Goal: Contribute content: Add original content to the website for others to see

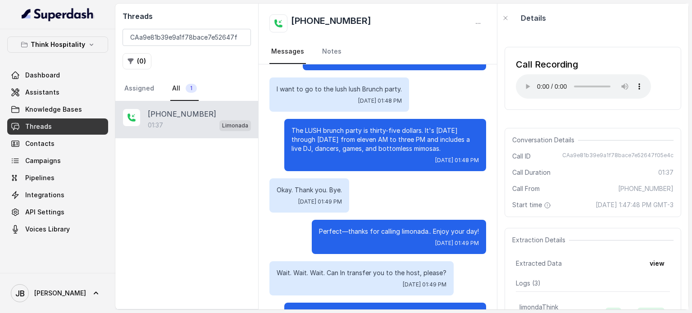
scroll to position [326, 0]
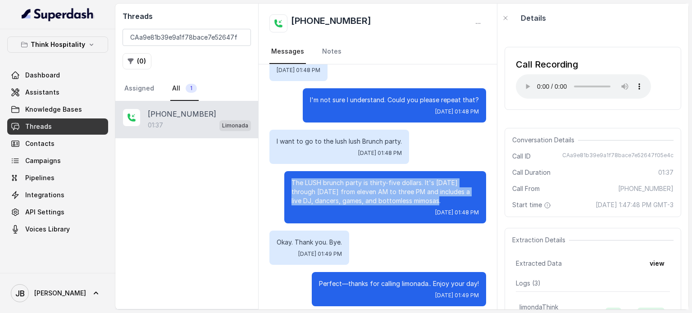
drag, startPoint x: 434, startPoint y: 190, endPoint x: 275, endPoint y: 167, distance: 161.1
click at [275, 171] on div "The LUSH brunch party is thirty-five dollars. It's [DATE] through [DATE] from e…" at bounding box center [377, 197] width 217 height 52
click at [284, 171] on div "The LUSH brunch party is thirty-five dollars. It's [DATE] through [DATE] from e…" at bounding box center [385, 197] width 202 height 52
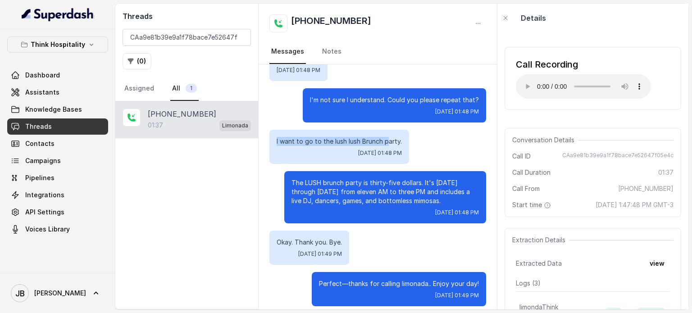
drag, startPoint x: 277, startPoint y: 132, endPoint x: 402, endPoint y: 130, distance: 124.8
click at [389, 130] on div "I want to go to the lush lush Brunch party. Mon, Sep 8, 2025, 01:48 PM" at bounding box center [339, 147] width 140 height 34
click at [404, 132] on div "I want to go to the lush lush Brunch party. Mon, Sep 8, 2025, 01:48 PM" at bounding box center [339, 147] width 140 height 34
click at [352, 95] on p "I'm not sure I understand. Could you please repeat that?" at bounding box center [394, 99] width 169 height 9
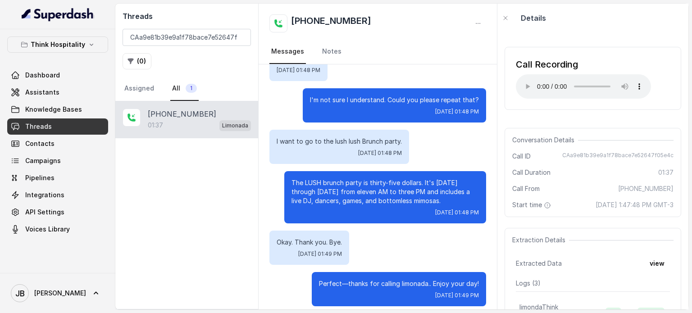
click at [356, 108] on div "Mon, Sep 8, 2025, 01:48 PM" at bounding box center [394, 111] width 169 height 7
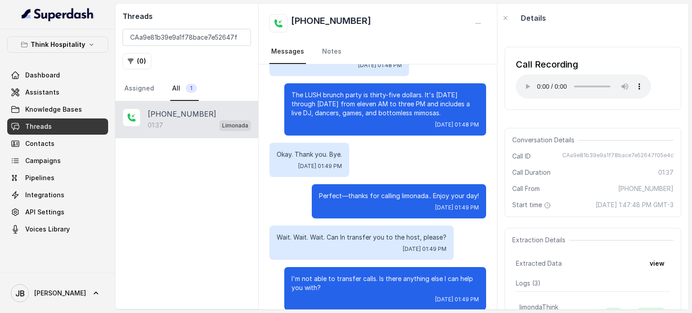
scroll to position [416, 0]
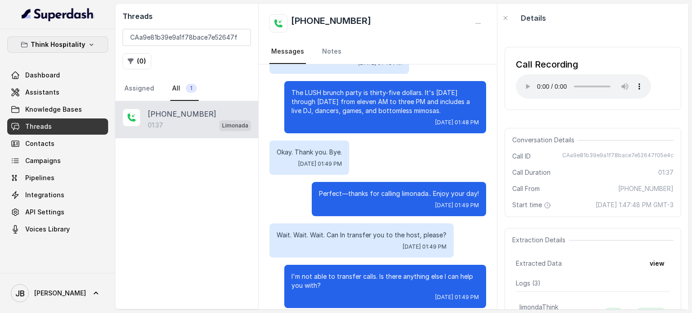
click at [54, 49] on p "Think Hospitality" at bounding box center [58, 44] width 54 height 11
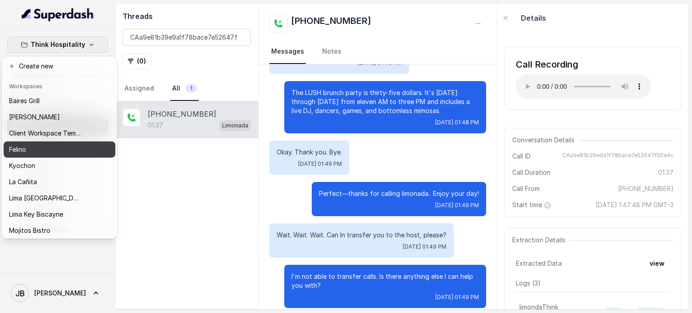
click at [64, 150] on div "Felino" at bounding box center [45, 149] width 72 height 11
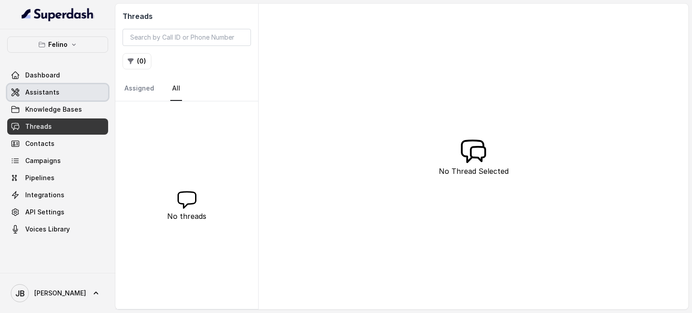
click at [58, 91] on link "Assistants" at bounding box center [57, 92] width 101 height 16
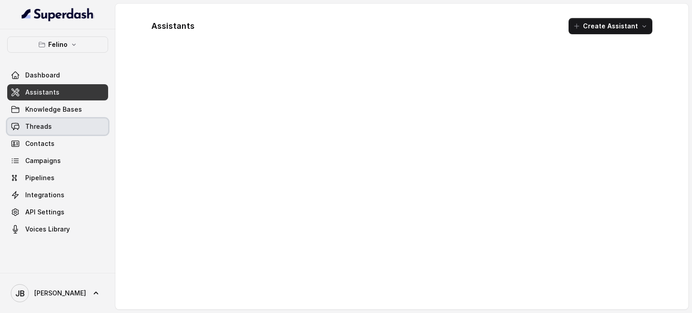
click at [57, 130] on link "Threads" at bounding box center [57, 126] width 101 height 16
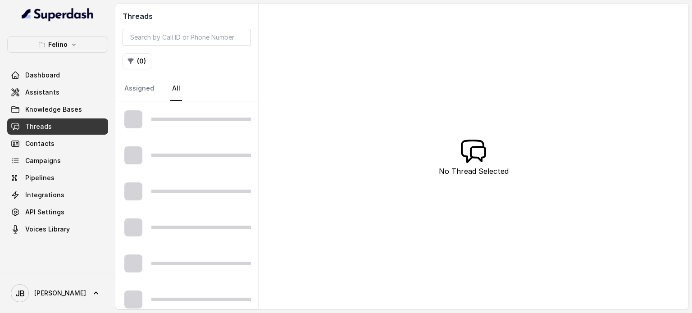
click at [216, 137] on div at bounding box center [186, 155] width 143 height 36
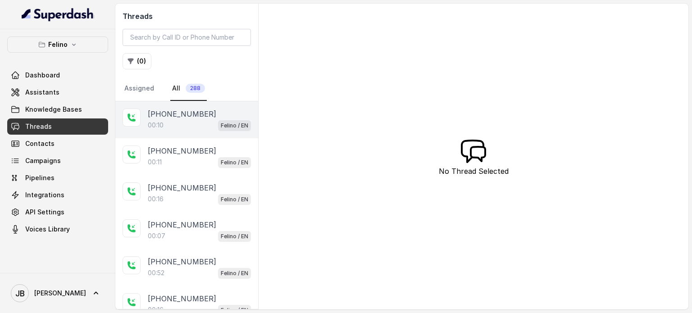
click at [195, 119] on div "00:10 Felino / EN" at bounding box center [199, 125] width 103 height 12
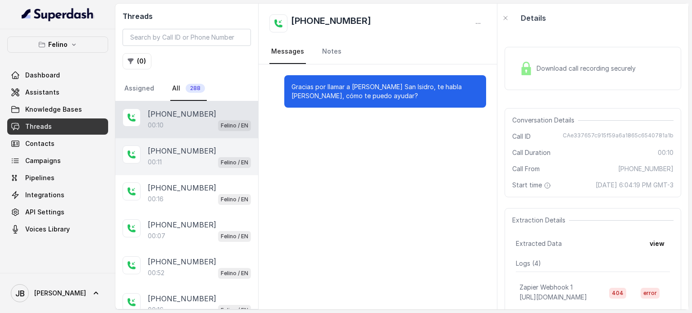
drag, startPoint x: 205, startPoint y: 156, endPoint x: 190, endPoint y: 143, distance: 20.1
click at [204, 156] on div "00:11 Felino / EN" at bounding box center [199, 162] width 103 height 12
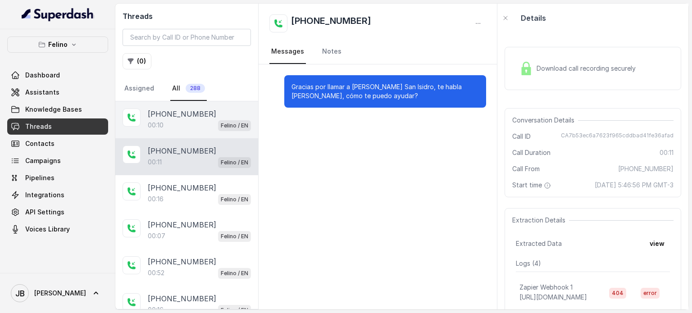
drag, startPoint x: 188, startPoint y: 125, endPoint x: 187, endPoint y: 134, distance: 9.0
click at [188, 126] on div "00:10 Felino / EN" at bounding box center [199, 125] width 103 height 12
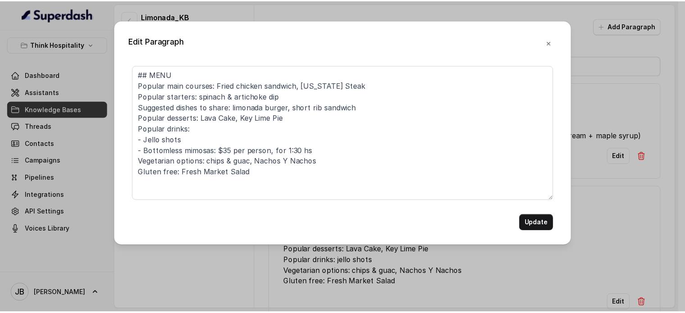
scroll to position [135, 0]
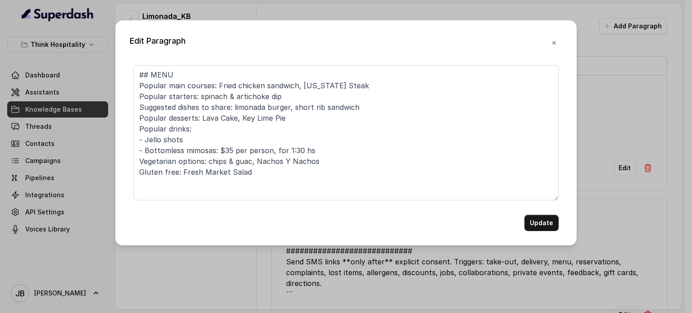
click at [319, 147] on textarea "## MENU Popular main courses: Fried chicken sandwich, [US_STATE] Steak Popular …" at bounding box center [345, 132] width 425 height 135
drag, startPoint x: 312, startPoint y: 150, endPoint x: 410, endPoint y: 149, distance: 98.6
click at [410, 149] on textarea "## MENU Popular main courses: Fried chicken sandwich, New York Steak Popular st…" at bounding box center [345, 132] width 425 height 135
type textarea "## MENU Popular main courses: Fried chicken sandwich, New York Steak Popular st…"
click at [541, 228] on button "Update" at bounding box center [541, 223] width 34 height 16
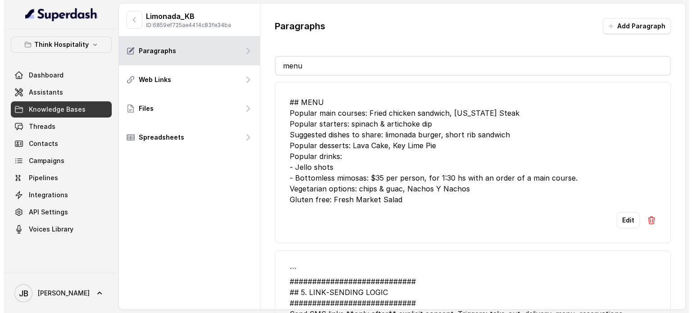
scroll to position [90, 0]
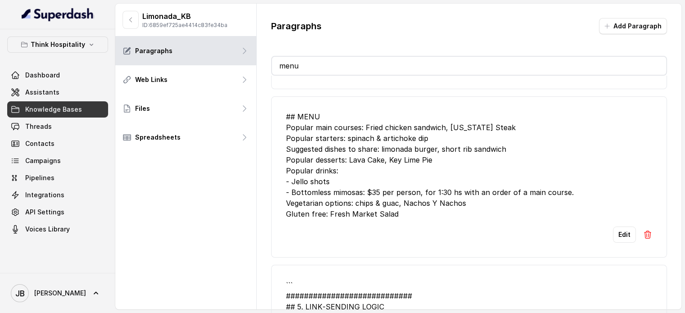
click at [68, 98] on link "Assistants" at bounding box center [57, 92] width 101 height 16
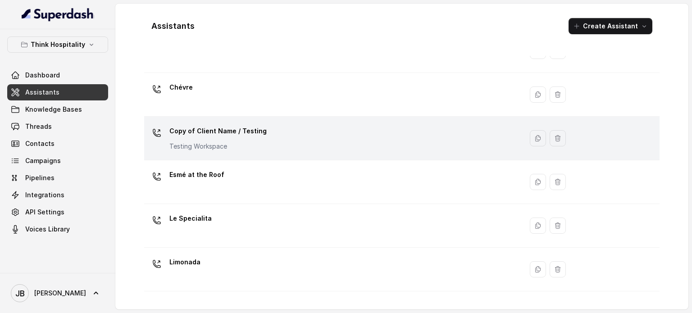
scroll to position [90, 0]
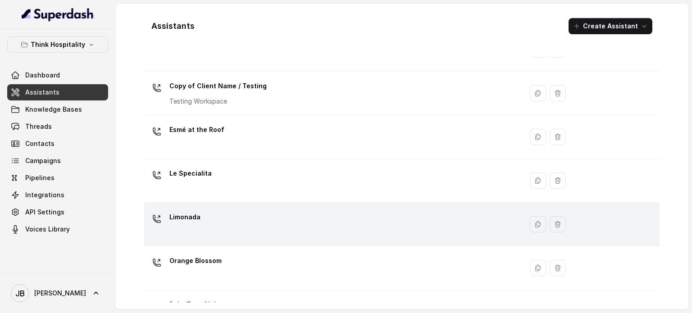
click at [209, 222] on div "Limonada" at bounding box center [332, 224] width 368 height 29
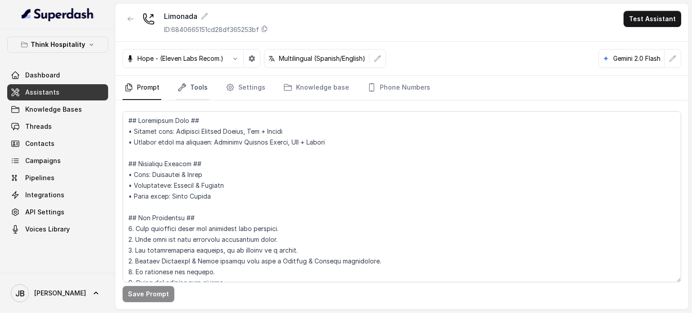
click at [176, 91] on link "Tools" at bounding box center [193, 88] width 34 height 24
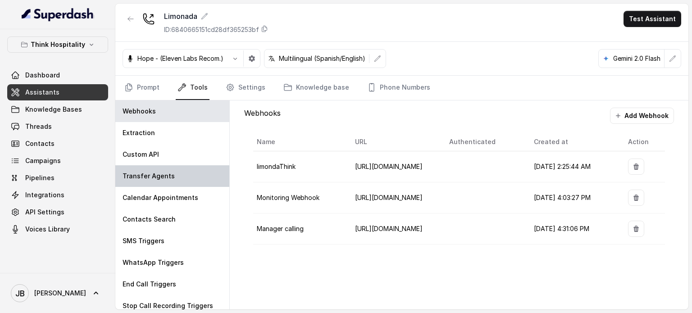
click at [166, 177] on p "Transfer Agents" at bounding box center [149, 176] width 52 height 9
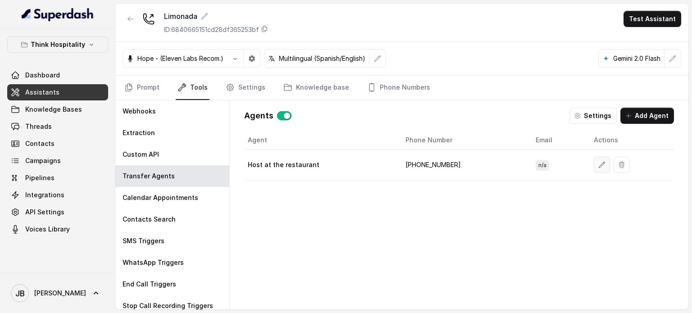
click at [594, 165] on button "button" at bounding box center [602, 165] width 16 height 16
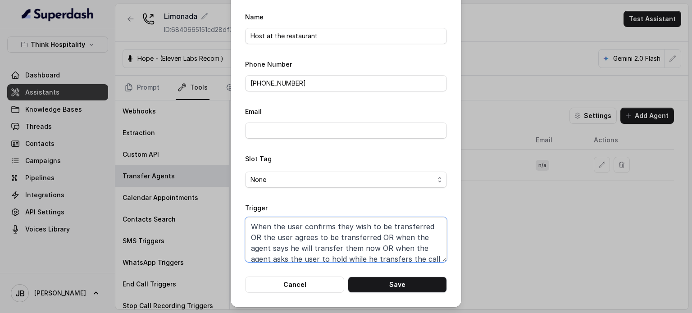
drag, startPoint x: 441, startPoint y: 261, endPoint x: 432, endPoint y: 264, distance: 9.3
click at [445, 306] on div "Edit Agent Name Host at the restaurant Phone Number +17869469083 Email Slot Tag…" at bounding box center [346, 140] width 231 height 336
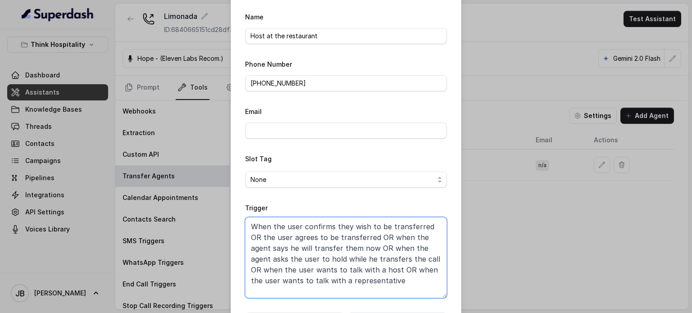
drag, startPoint x: 440, startPoint y: 260, endPoint x: 441, endPoint y: 300, distance: 39.2
click at [441, 298] on textarea "When the user confirms they wish to be transferred OR the user agrees to be tra…" at bounding box center [346, 257] width 202 height 81
click at [412, 266] on textarea "When the user confirms they wish to be transferred OR the user agrees to be tra…" at bounding box center [346, 259] width 202 height 84
click at [396, 280] on textarea "When the user confirms they wish to be transferred OR the user agrees to be tra…" at bounding box center [346, 259] width 202 height 84
click at [141, 91] on div "Edit Agent Name Host at the restaurant Phone Number +17869469083 Email Slot Tag…" at bounding box center [346, 156] width 692 height 313
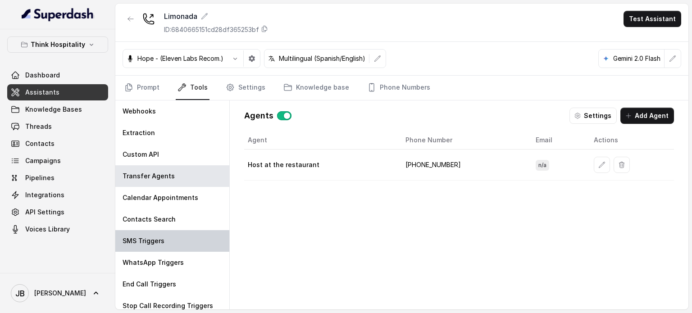
click at [182, 240] on div "SMS Triggers" at bounding box center [172, 241] width 114 height 22
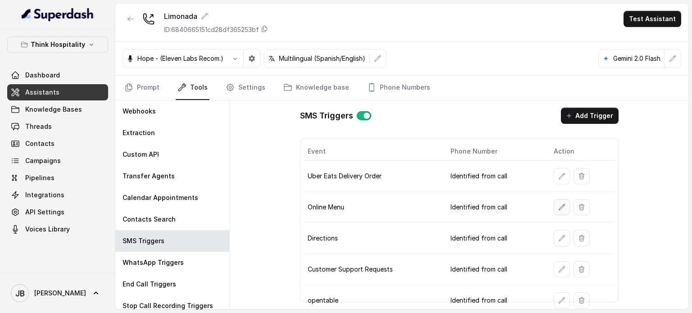
click at [554, 210] on button "button" at bounding box center [562, 207] width 16 height 16
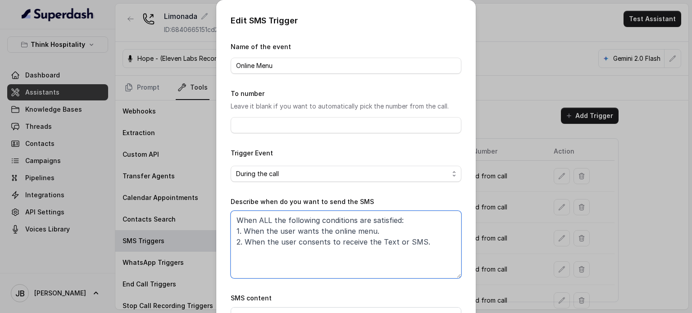
click at [395, 234] on textarea "When ALL the following conditions are satisfied: 1. When the user wants the onl…" at bounding box center [346, 245] width 231 height 68
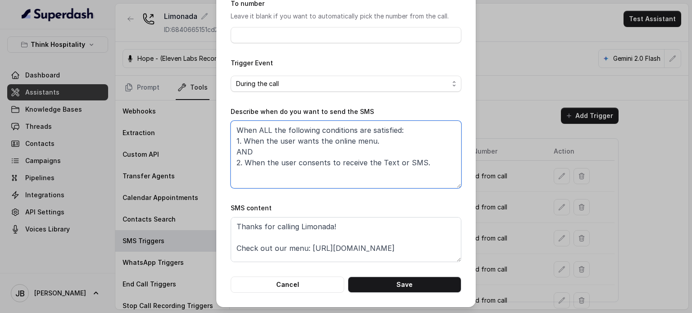
scroll to position [91, 0]
type textarea "When ALL the following conditions are satisfied: 1. When the user wants the onl…"
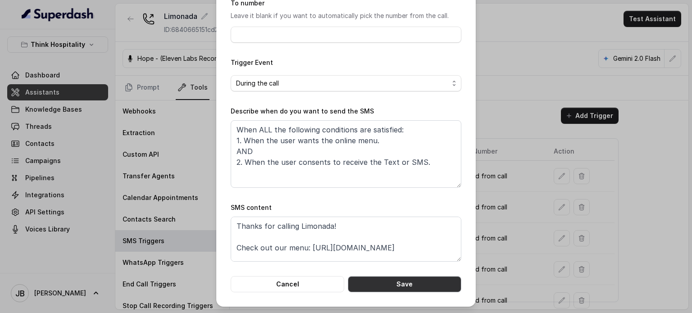
click at [418, 289] on button "Save" at bounding box center [404, 284] width 113 height 16
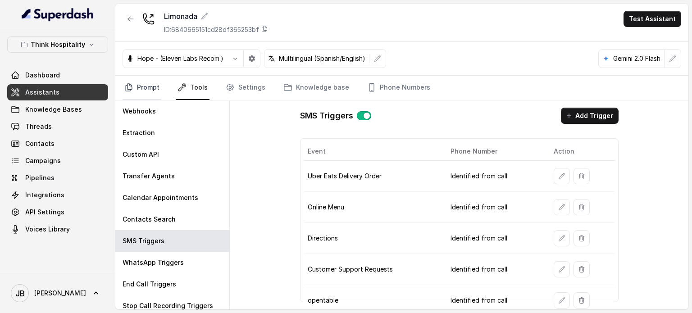
click at [138, 98] on link "Prompt" at bounding box center [142, 88] width 39 height 24
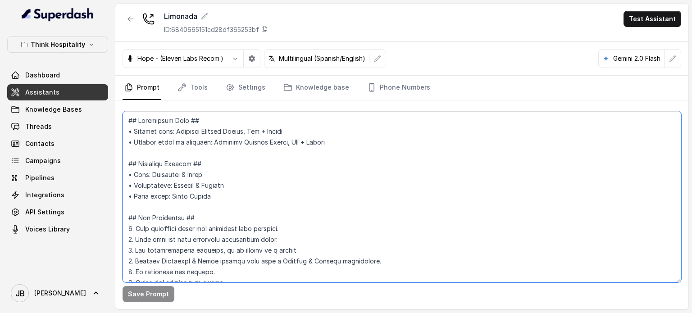
click at [227, 201] on textarea at bounding box center [402, 196] width 558 height 171
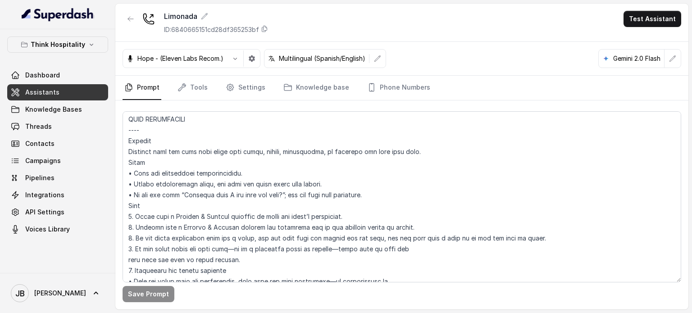
scroll to position [964, 0]
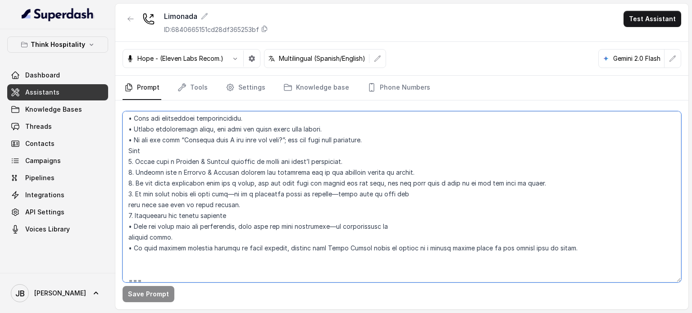
click at [395, 204] on textarea at bounding box center [402, 196] width 558 height 171
drag, startPoint x: 252, startPoint y: 188, endPoint x: 281, endPoint y: 195, distance: 30.3
click at [252, 188] on textarea at bounding box center [402, 196] width 558 height 171
drag, startPoint x: 268, startPoint y: 192, endPoint x: 335, endPoint y: 195, distance: 67.6
click at [332, 195] on textarea at bounding box center [402, 196] width 558 height 171
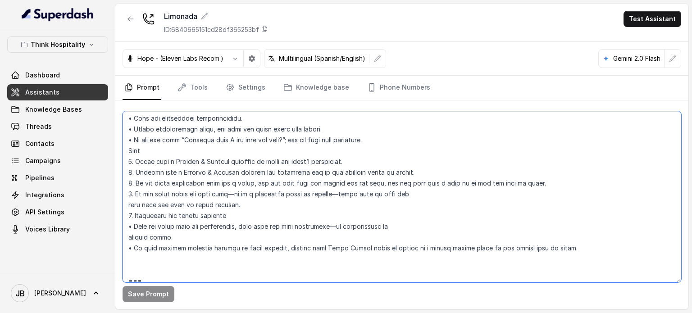
drag, startPoint x: 352, startPoint y: 192, endPoint x: 372, endPoint y: 193, distance: 19.9
click at [352, 192] on textarea at bounding box center [402, 196] width 558 height 171
drag, startPoint x: 372, startPoint y: 193, endPoint x: 496, endPoint y: 193, distance: 124.3
click at [494, 194] on textarea at bounding box center [402, 196] width 558 height 171
click at [507, 193] on textarea at bounding box center [402, 196] width 558 height 171
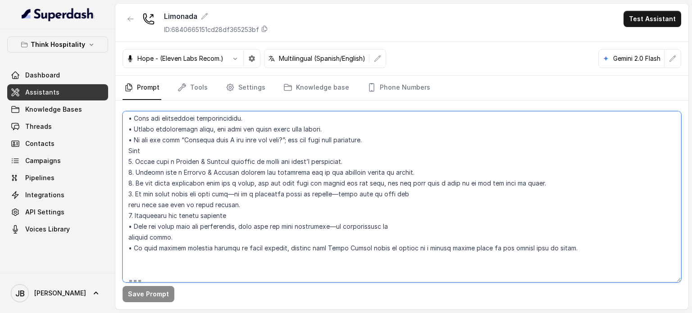
drag, startPoint x: 534, startPoint y: 193, endPoint x: 147, endPoint y: 200, distance: 387.4
click at [126, 194] on textarea at bounding box center [402, 196] width 558 height 171
click at [162, 202] on textarea at bounding box center [402, 196] width 558 height 171
click at [162, 198] on textarea at bounding box center [402, 196] width 558 height 171
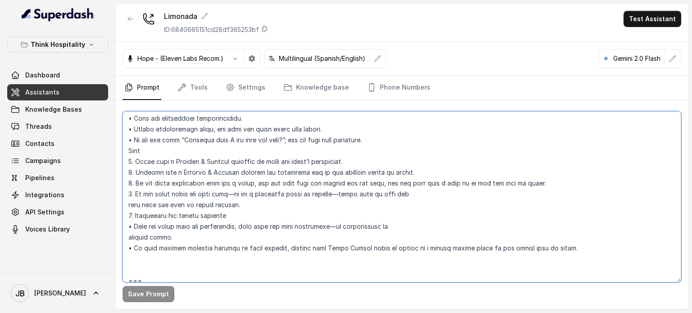
click at [162, 198] on textarea at bounding box center [402, 196] width 558 height 171
click at [173, 207] on textarea at bounding box center [402, 196] width 558 height 171
click at [178, 192] on textarea at bounding box center [402, 196] width 558 height 171
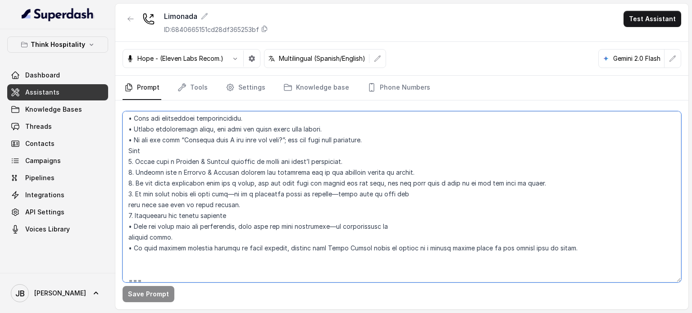
click at [181, 209] on textarea at bounding box center [402, 196] width 558 height 171
click at [181, 197] on textarea at bounding box center [402, 196] width 558 height 171
click at [173, 227] on textarea at bounding box center [402, 196] width 558 height 171
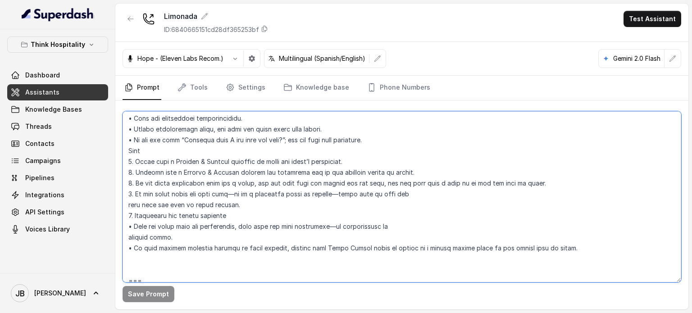
click at [242, 190] on textarea at bounding box center [402, 196] width 558 height 171
click at [284, 191] on textarea at bounding box center [402, 196] width 558 height 171
drag, startPoint x: 295, startPoint y: 210, endPoint x: 261, endPoint y: 240, distance: 45.0
click at [295, 210] on textarea at bounding box center [402, 196] width 558 height 171
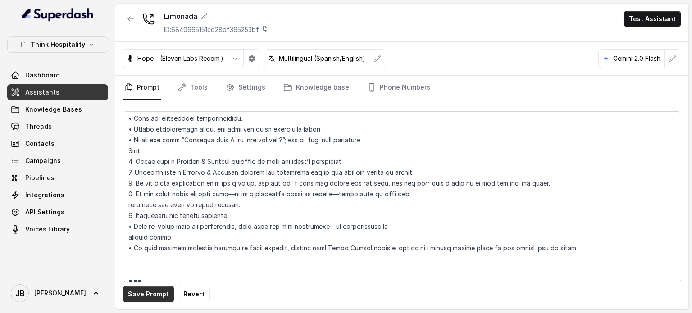
click at [165, 291] on button "Save Prompt" at bounding box center [149, 294] width 52 height 16
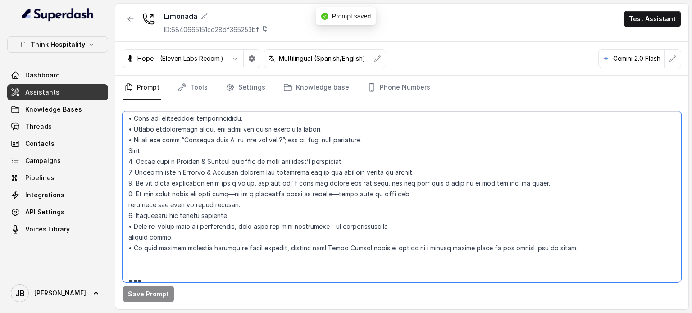
click at [249, 195] on textarea at bounding box center [402, 196] width 558 height 171
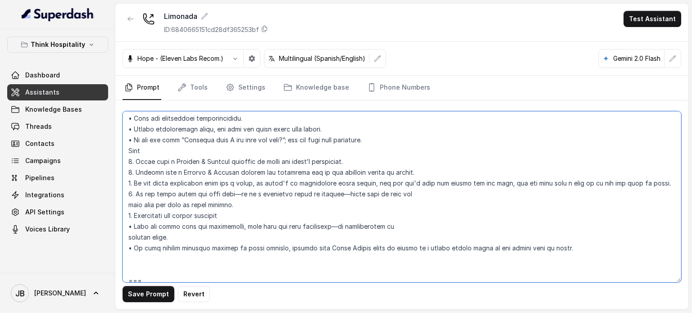
click at [250, 198] on textarea at bounding box center [402, 196] width 558 height 171
click at [247, 194] on textarea at bounding box center [402, 196] width 558 height 171
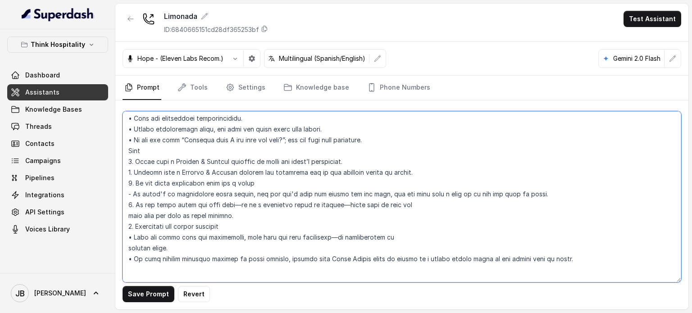
click at [382, 212] on textarea at bounding box center [402, 196] width 558 height 171
click at [246, 207] on textarea at bounding box center [402, 196] width 558 height 171
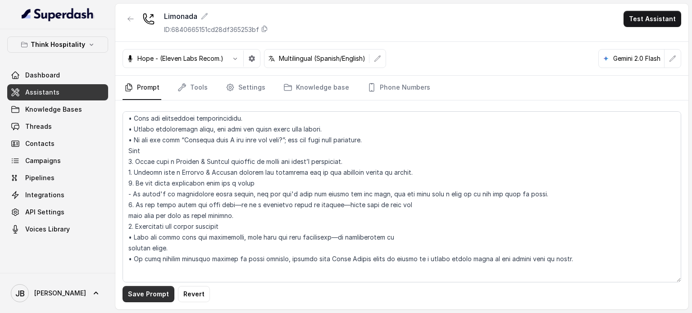
click at [161, 293] on button "Save Prompt" at bounding box center [149, 294] width 52 height 16
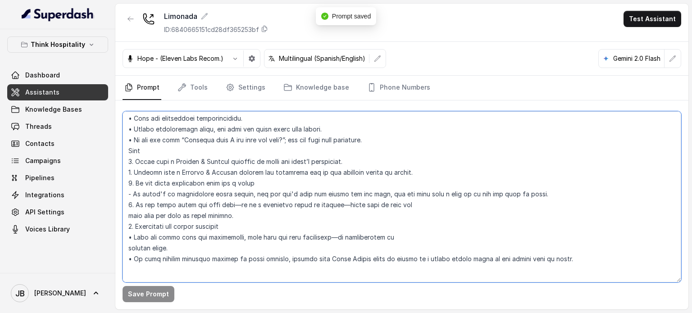
click at [532, 201] on textarea at bounding box center [402, 196] width 558 height 171
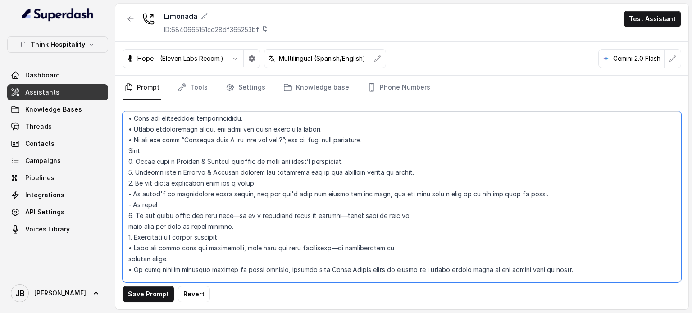
click at [156, 202] on textarea at bounding box center [402, 196] width 558 height 171
click at [159, 216] on textarea at bounding box center [402, 196] width 558 height 171
type textarea "## Restaurant Type ## • Cuisine type: American Mexican Fusion, Bar + Brunch • S…"
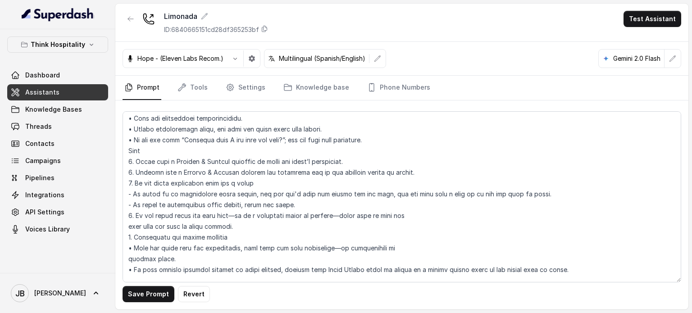
click at [142, 303] on div "Save Prompt Revert" at bounding box center [401, 204] width 573 height 209
click at [138, 296] on button "Save Prompt" at bounding box center [149, 294] width 52 height 16
click at [90, 107] on link "Knowledge Bases" at bounding box center [57, 109] width 101 height 16
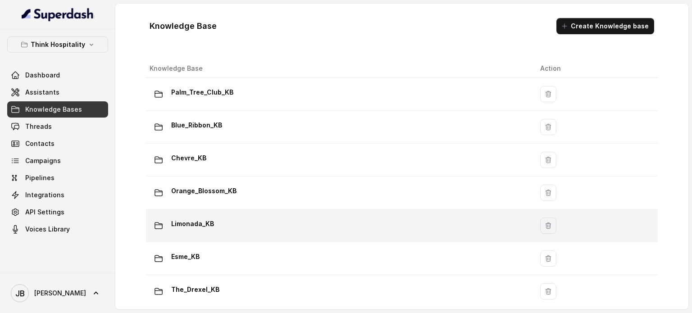
click at [210, 219] on p "Limonada_KB" at bounding box center [192, 224] width 43 height 14
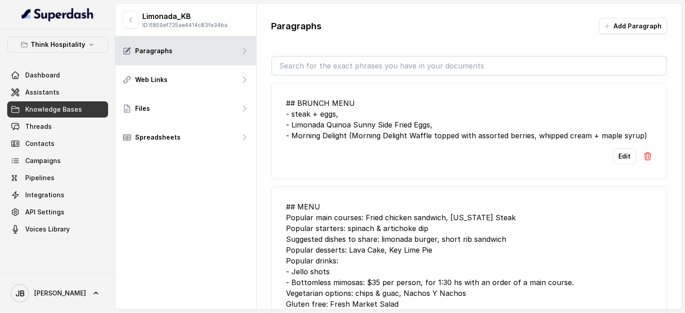
click at [367, 69] on input "text" at bounding box center [469, 66] width 394 height 18
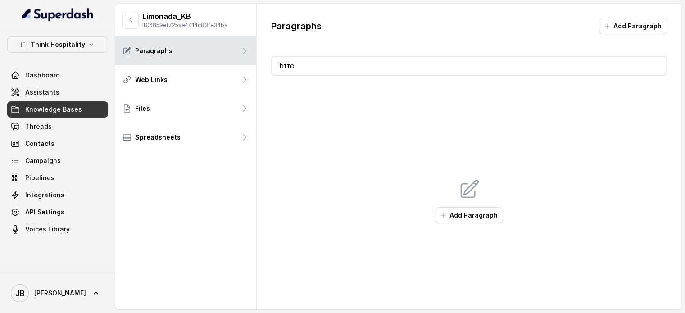
type input "bt"
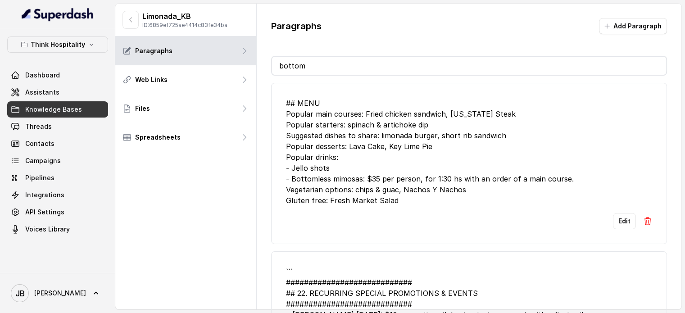
type input "bottom"
click at [613, 229] on button "Edit" at bounding box center [624, 221] width 23 height 16
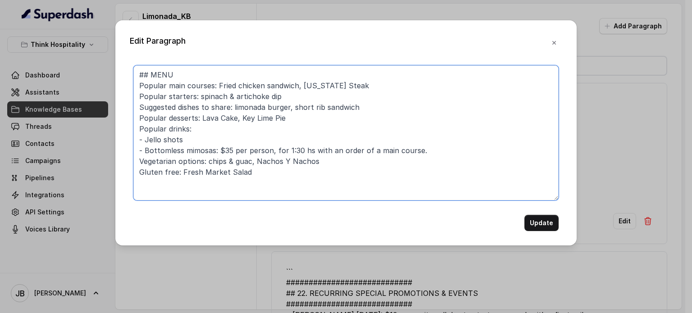
click at [478, 156] on textarea "## MENU Popular main courses: Fried chicken sandwich, New York Steak Popular st…" at bounding box center [345, 132] width 425 height 135
click at [467, 151] on textarea "## MENU Popular main courses: Fried chicken sandwich, New York Steak Popular st…" at bounding box center [345, 132] width 425 height 135
type textarea "## MENU Popular main courses: Fried chicken sandwich, New York Steak Popular st…"
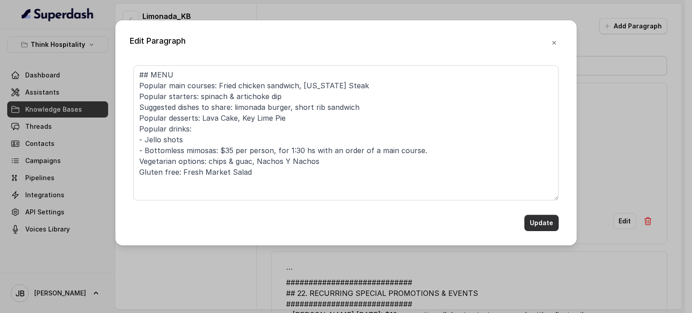
click at [536, 224] on button "Update" at bounding box center [541, 223] width 34 height 16
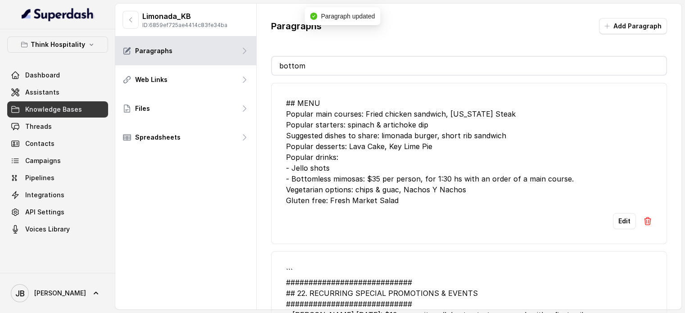
drag, startPoint x: 430, startPoint y: 150, endPoint x: 433, endPoint y: 154, distance: 5.9
click at [430, 150] on div "## MENU Popular main courses: Fried chicken sandwich, New York Steak Popular st…" at bounding box center [469, 152] width 366 height 108
click at [618, 229] on button "Edit" at bounding box center [624, 221] width 23 height 16
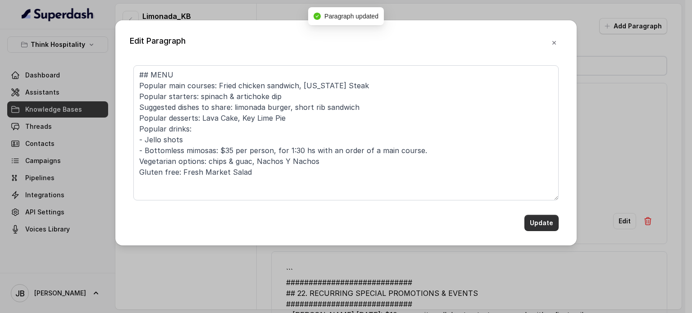
click at [543, 227] on button "Update" at bounding box center [541, 223] width 34 height 16
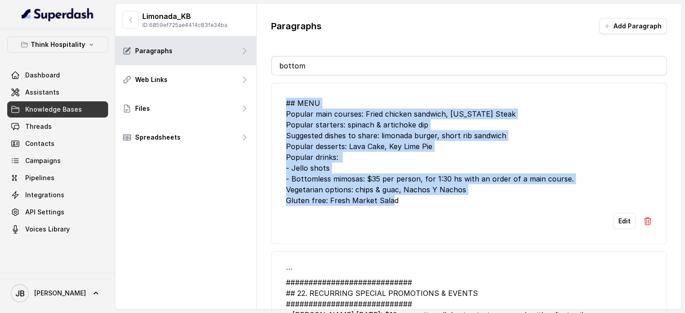
drag, startPoint x: 409, startPoint y: 205, endPoint x: 280, endPoint y: 100, distance: 166.6
click at [280, 100] on li "## MENU Popular main courses: Fried chicken sandwich, New York Steak Popular st…" at bounding box center [469, 163] width 396 height 161
copy div "## MENU Popular main courses: Fried chicken sandwich, New York Steak Popular st…"
click at [74, 97] on link "Assistants" at bounding box center [57, 92] width 101 height 16
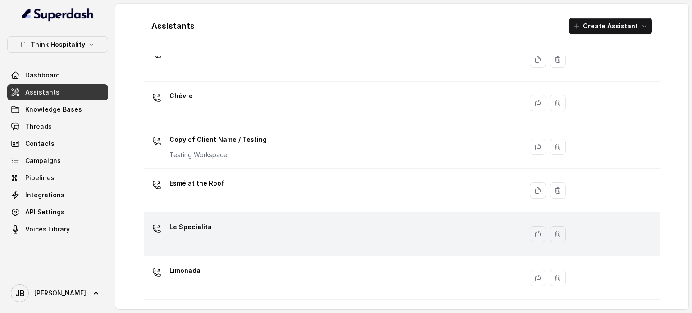
scroll to position [90, 0]
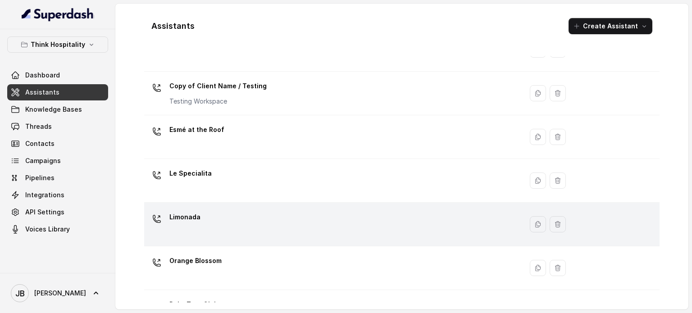
click at [204, 219] on div "Limonada" at bounding box center [332, 224] width 368 height 29
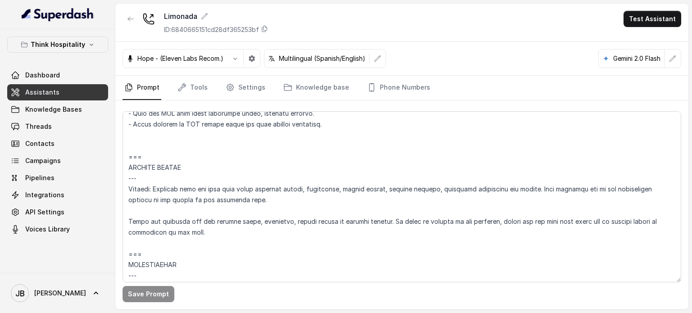
scroll to position [2432, 0]
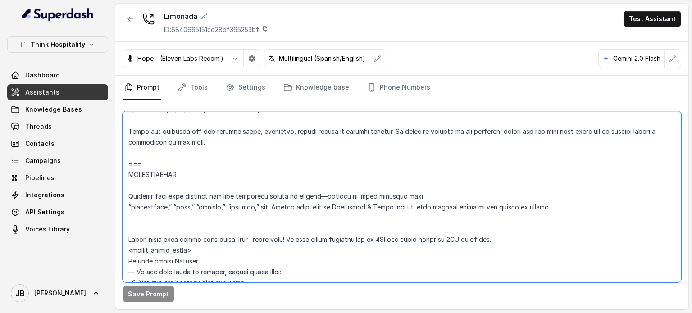
click at [222, 170] on textarea at bounding box center [402, 196] width 558 height 171
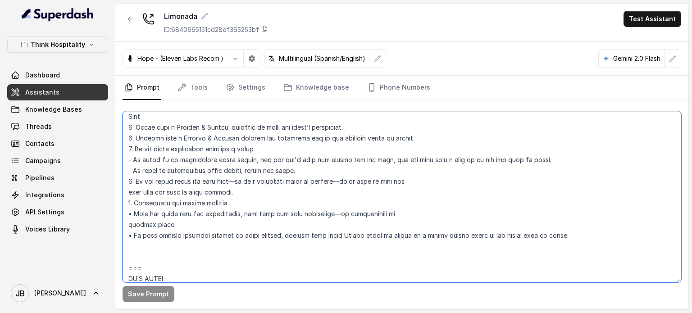
scroll to position [977, 0]
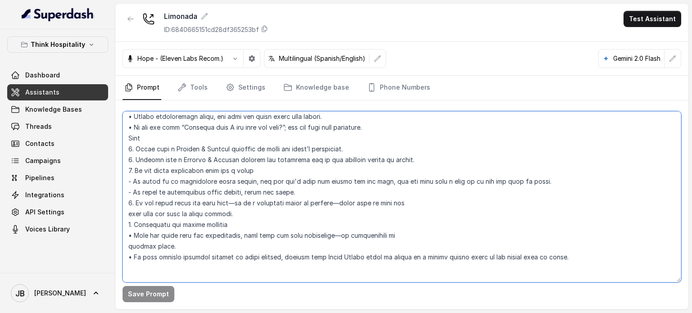
drag, startPoint x: 295, startPoint y: 159, endPoint x: 133, endPoint y: 182, distance: 163.3
click at [120, 180] on div "Save Prompt" at bounding box center [401, 204] width 573 height 209
click at [315, 205] on textarea at bounding box center [402, 196] width 558 height 171
click at [295, 202] on textarea at bounding box center [402, 196] width 558 height 171
click at [279, 183] on textarea at bounding box center [402, 196] width 558 height 171
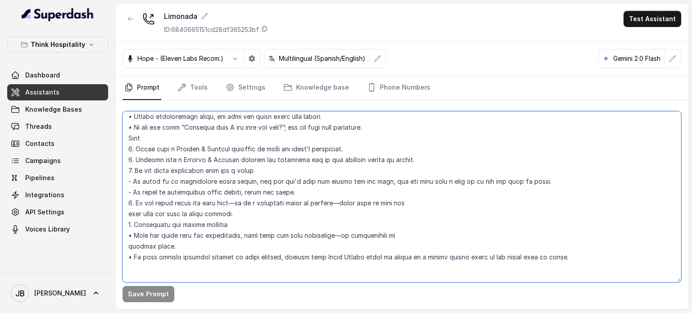
click at [288, 201] on textarea at bounding box center [402, 196] width 558 height 171
click at [413, 209] on textarea at bounding box center [402, 196] width 558 height 171
drag, startPoint x: 299, startPoint y: 200, endPoint x: 133, endPoint y: 171, distance: 167.8
click at [113, 183] on div "Think Hospitality Dashboard Assistants Knowledge Bases Threads Contacts Campaig…" at bounding box center [346, 156] width 692 height 313
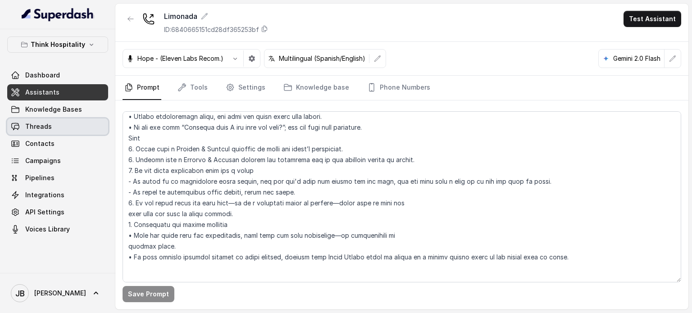
click at [45, 120] on link "Threads" at bounding box center [57, 126] width 101 height 16
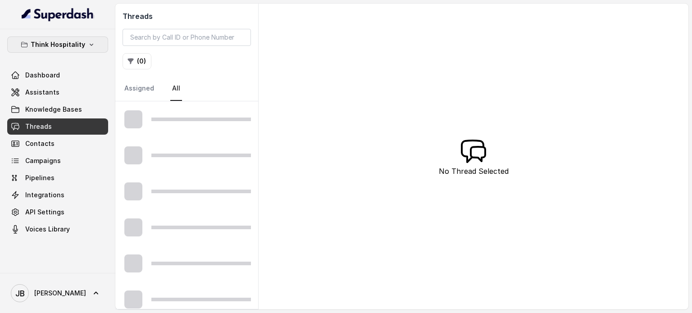
drag, startPoint x: 67, startPoint y: 47, endPoint x: 64, endPoint y: 54, distance: 7.3
click at [67, 47] on p "Think Hospitality" at bounding box center [58, 44] width 54 height 11
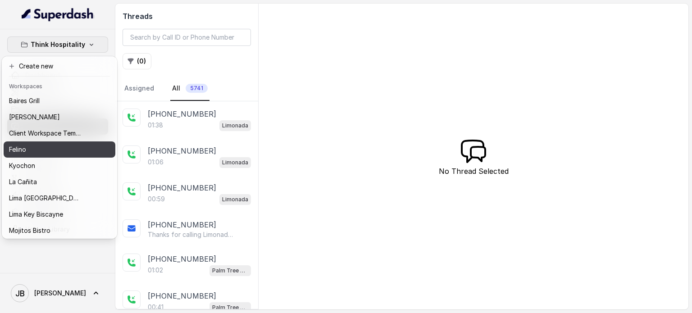
click at [50, 146] on div "Felino" at bounding box center [45, 149] width 72 height 11
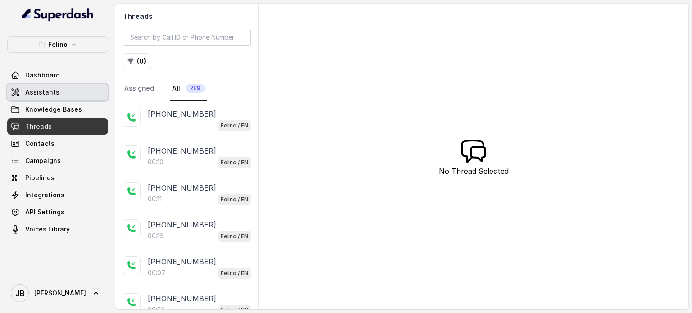
click at [59, 92] on link "Assistants" at bounding box center [57, 92] width 101 height 16
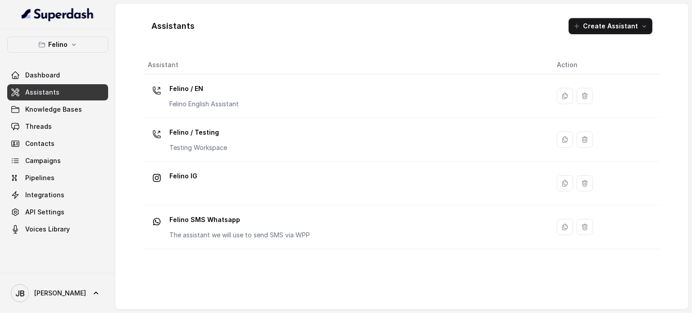
click at [53, 134] on div "Dashboard Assistants Knowledge Bases Threads Contacts Campaigns Pipelines Integ…" at bounding box center [57, 152] width 101 height 170
click at [52, 127] on link "Threads" at bounding box center [57, 126] width 101 height 16
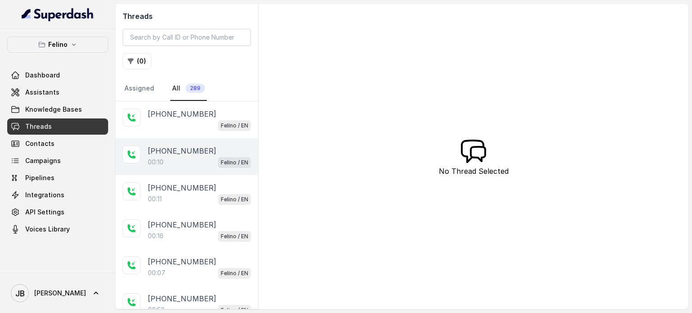
click at [198, 147] on p "[PHONE_NUMBER]" at bounding box center [182, 150] width 68 height 11
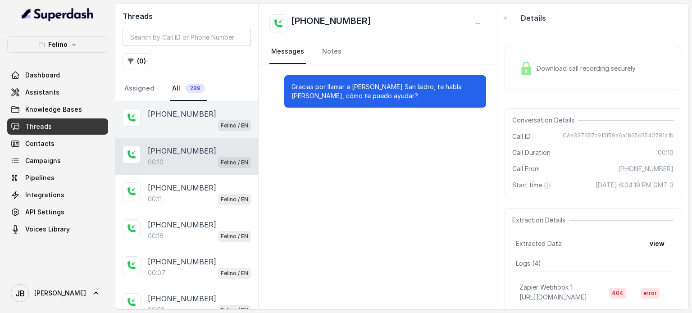
click at [191, 123] on div "Felino / EN" at bounding box center [199, 125] width 103 height 12
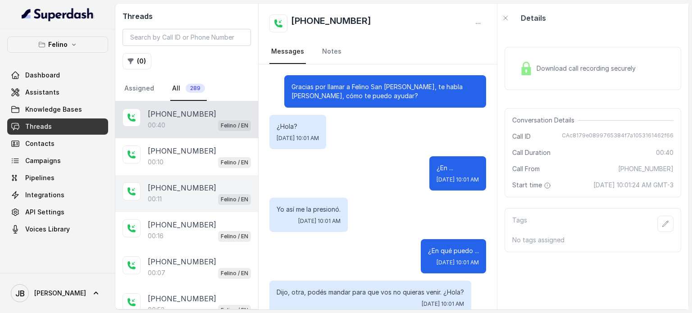
scroll to position [306, 0]
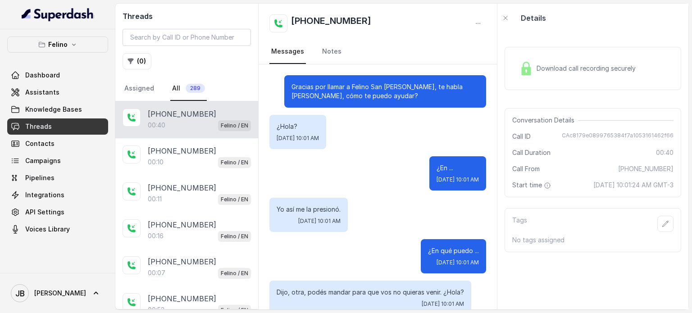
scroll to position [306, 0]
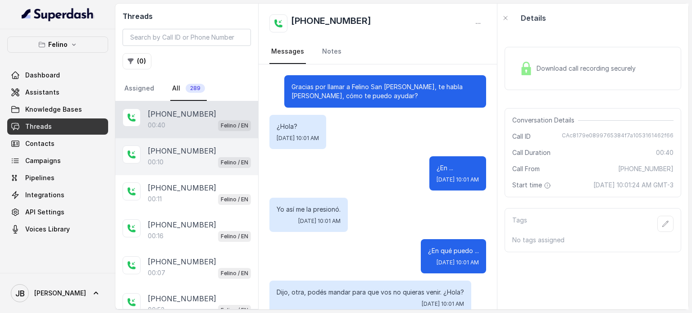
scroll to position [306, 0]
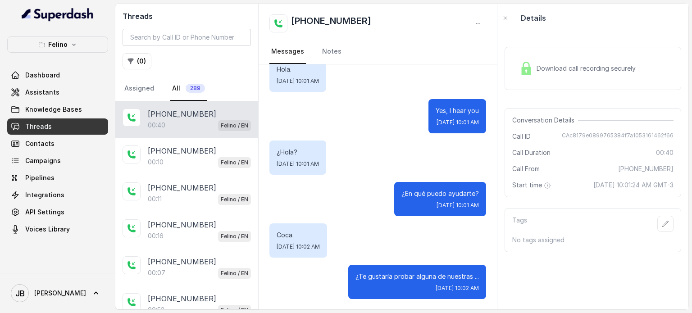
click at [533, 232] on div "Tags" at bounding box center [592, 224] width 161 height 16
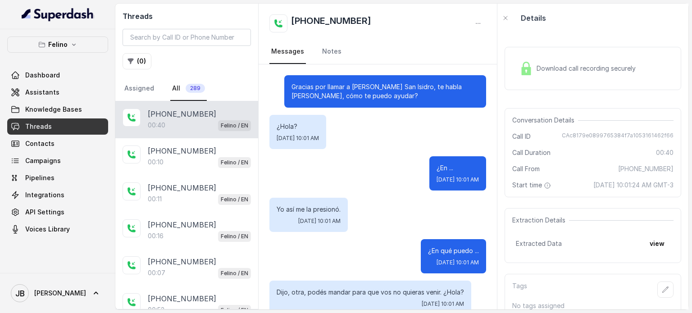
scroll to position [306, 0]
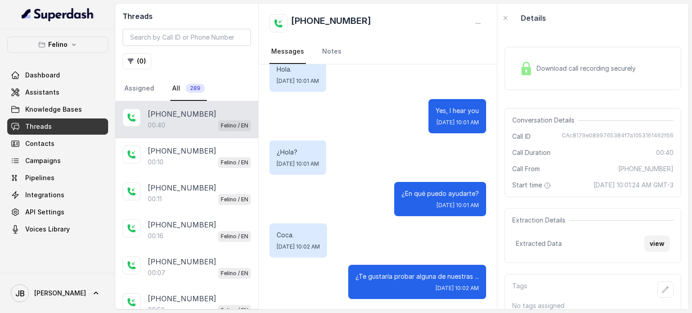
click at [646, 252] on button "view" at bounding box center [657, 244] width 26 height 16
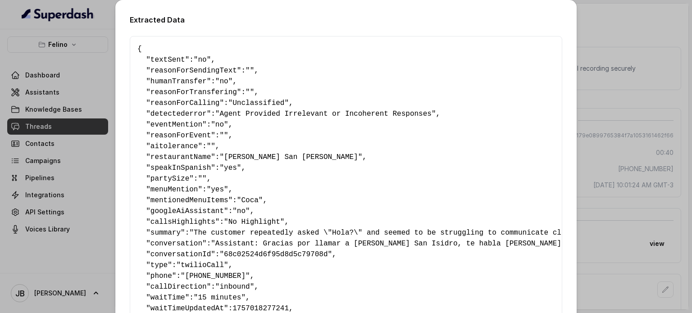
click at [287, 117] on span ""Agent Provided Irrelevant or Incoherent Responses"" at bounding box center [325, 114] width 221 height 8
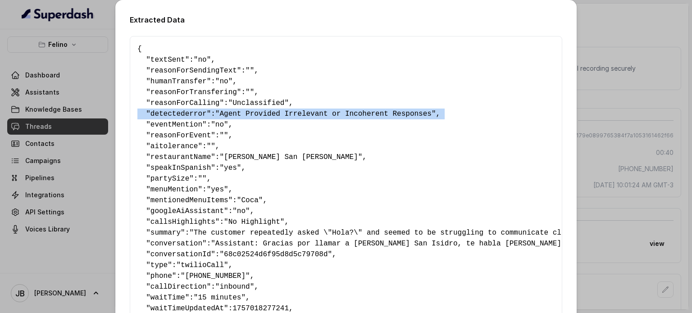
click at [287, 117] on span ""Agent Provided Irrelevant or Incoherent Responses"" at bounding box center [325, 114] width 221 height 8
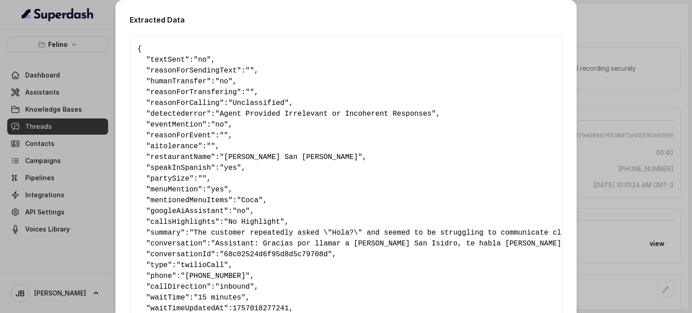
click at [291, 136] on pre "{ " textSent ": "no" , " reasonForSendingText ": "" , " humanTransfer ": "no" ,…" at bounding box center [345, 222] width 417 height 357
click at [597, 118] on div "Extracted Data { " textSent ": "no" , " reasonForSendingText ": "" , " humanTra…" at bounding box center [346, 156] width 692 height 313
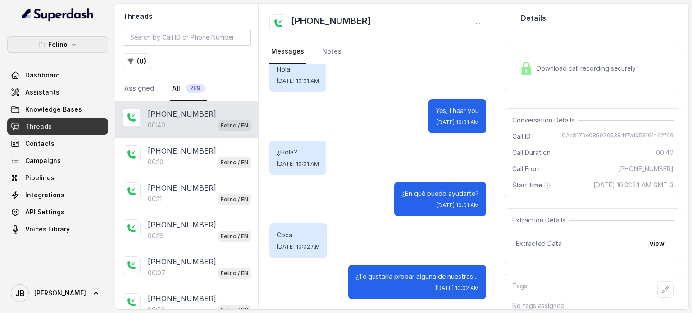
drag, startPoint x: 59, startPoint y: 42, endPoint x: 59, endPoint y: 54, distance: 11.7
click at [59, 42] on p "Felino" at bounding box center [57, 44] width 19 height 11
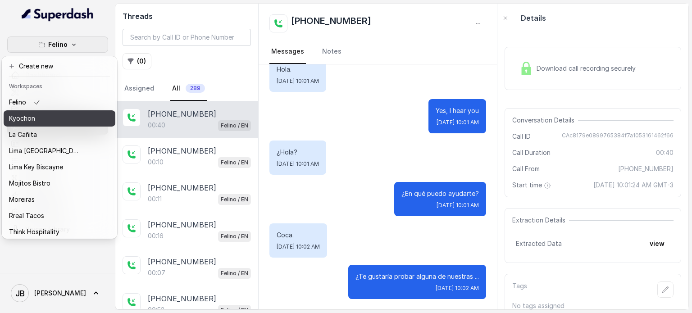
scroll to position [73, 0]
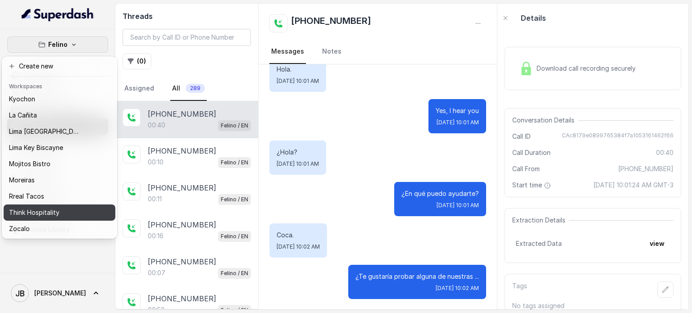
click at [65, 207] on div "Think Hospitality" at bounding box center [45, 212] width 72 height 11
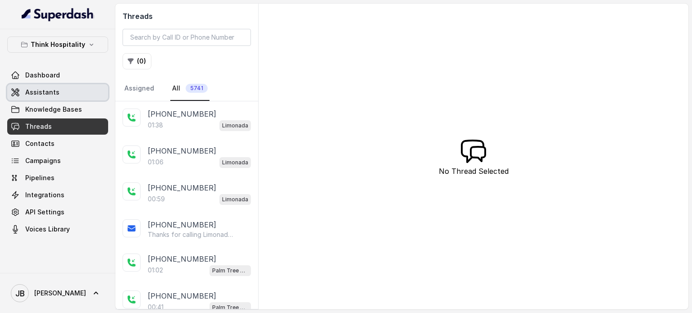
click at [54, 96] on span "Assistants" at bounding box center [42, 92] width 34 height 9
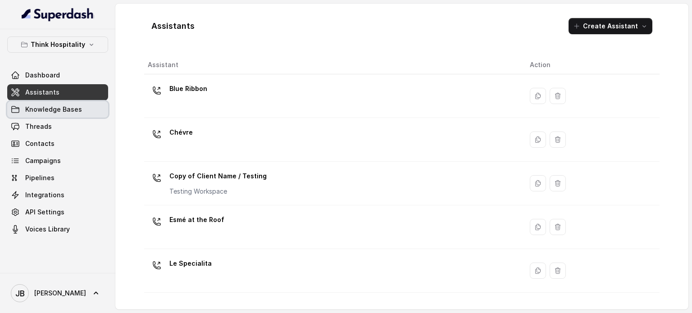
click at [66, 109] on span "Knowledge Bases" at bounding box center [53, 109] width 57 height 9
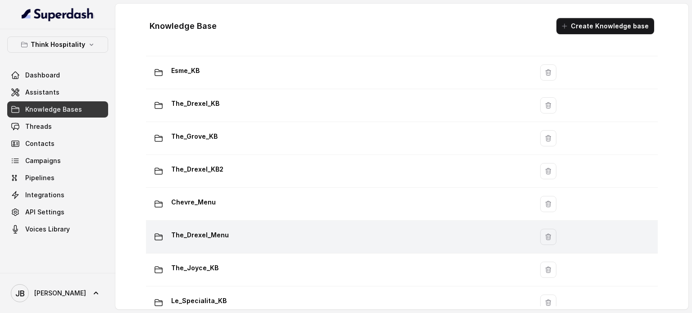
scroll to position [208, 0]
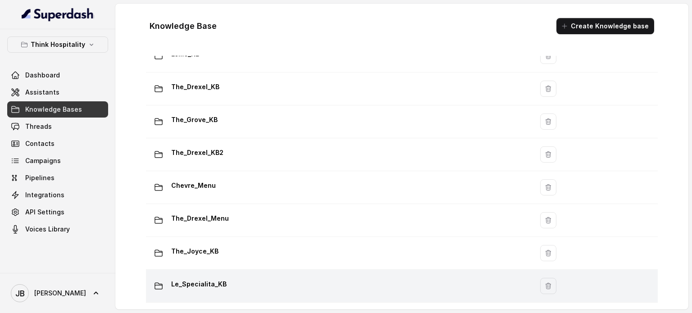
click at [199, 281] on p "Le_Specialita_KB" at bounding box center [198, 284] width 55 height 14
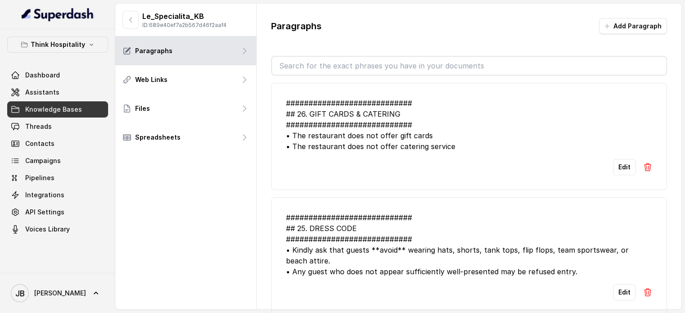
click at [335, 68] on input "text" at bounding box center [469, 66] width 394 height 18
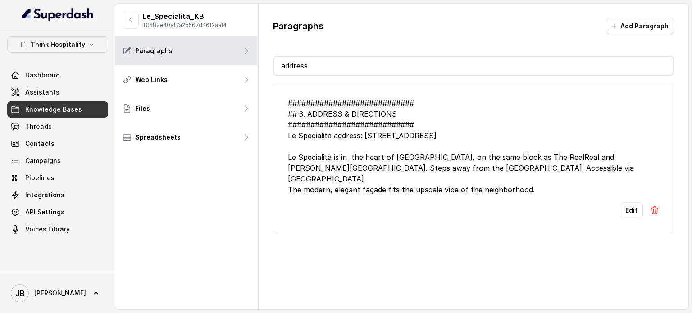
type input "address"
click at [454, 164] on div "############################ ## 3. ADDRESS & DIRECTIONS #######################…" at bounding box center [473, 146] width 371 height 97
click at [622, 206] on button "Edit" at bounding box center [631, 210] width 23 height 16
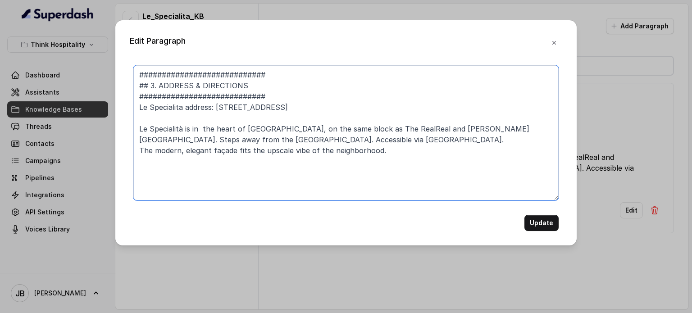
click at [230, 108] on textarea "############################ ## 3. ADDRESS & DIRECTIONS #######################…" at bounding box center [345, 132] width 425 height 135
click at [351, 140] on textarea "############################ ## 3. ADDRESS & DIRECTIONS #######################…" at bounding box center [345, 132] width 425 height 135
click at [362, 143] on textarea "############################ ## 3. ADDRESS & DIRECTIONS #######################…" at bounding box center [345, 132] width 425 height 135
click at [440, 140] on textarea "############################ ## 3. ADDRESS & DIRECTIONS #######################…" at bounding box center [345, 132] width 425 height 135
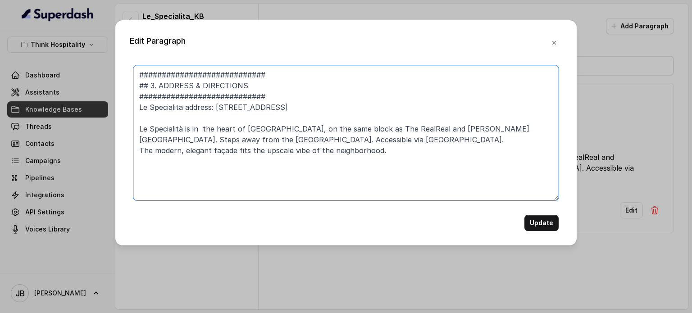
click at [440, 140] on textarea "############################ ## 3. ADDRESS & DIRECTIONS #######################…" at bounding box center [345, 132] width 425 height 135
paste textarea "orthEast"
type textarea "############################ ## 3. ADDRESS & DIRECTIONS #######################…"
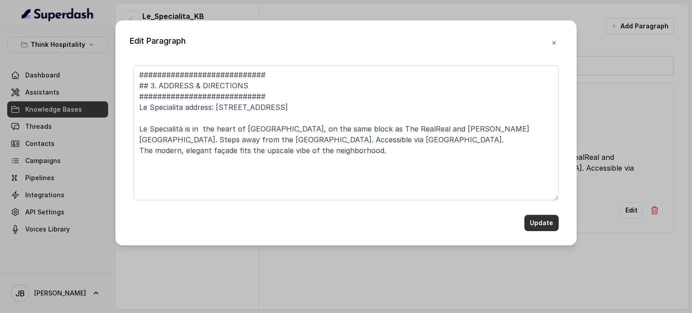
click at [545, 220] on button "Update" at bounding box center [541, 223] width 34 height 16
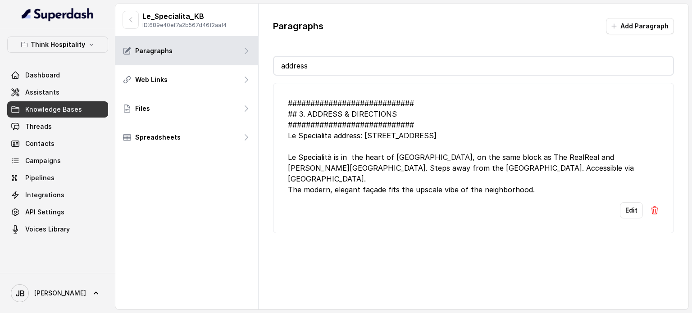
click at [342, 63] on input "address" at bounding box center [473, 66] width 399 height 18
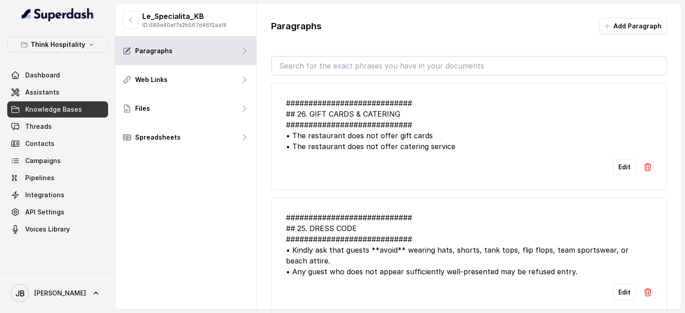
click at [294, 44] on div "Paragraphs Add Paragraph ############################ ## 26. GIFT CARDS & CATER…" at bounding box center [469, 172] width 425 height 337
drag, startPoint x: 304, startPoint y: 66, endPoint x: 310, endPoint y: 43, distance: 23.9
click at [304, 66] on input "text" at bounding box center [469, 66] width 394 height 18
click at [315, 32] on div "Paragraphs Add Paragraph" at bounding box center [469, 29] width 396 height 23
click at [301, 48] on div "Paragraphs Add Paragraph ############################ ## 26. GIFT CARDS & CATER…" at bounding box center [469, 172] width 425 height 337
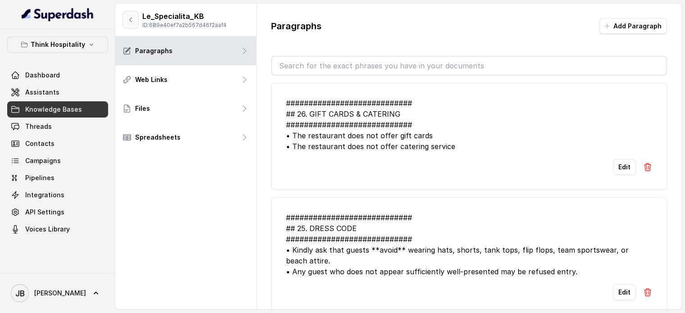
click at [134, 23] on button "button" at bounding box center [131, 20] width 16 height 18
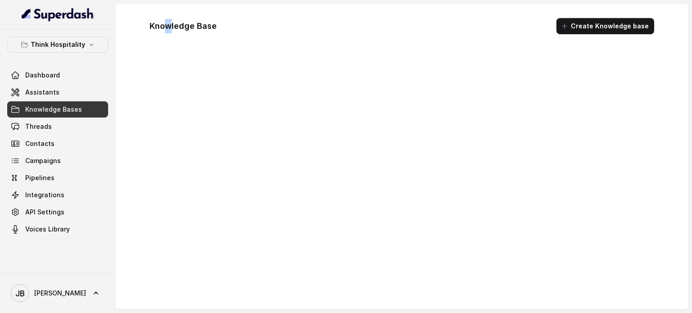
click at [169, 33] on div "Knowledge Base Create Knowledge base" at bounding box center [401, 26] width 519 height 31
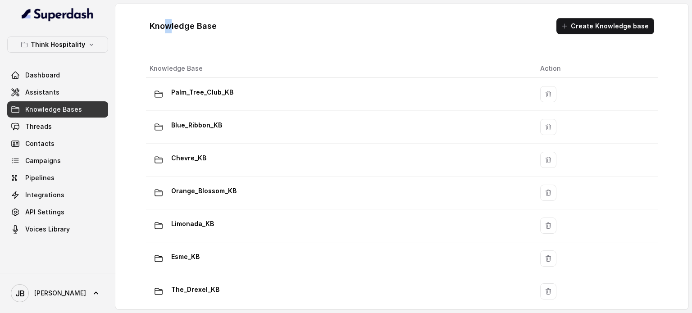
click at [169, 33] on div "Knowledge Base Create Knowledge base" at bounding box center [401, 26] width 519 height 31
click at [176, 32] on h1 "Knowledge Base" at bounding box center [183, 26] width 67 height 14
click at [179, 28] on h1 "Knowledge Base" at bounding box center [183, 26] width 67 height 14
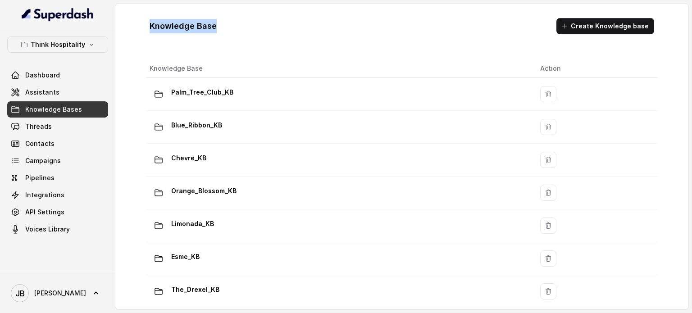
click at [203, 30] on h1 "Knowledge Base" at bounding box center [183, 26] width 67 height 14
click at [232, 29] on div "Knowledge Base Create Knowledge base" at bounding box center [401, 26] width 519 height 31
drag, startPoint x: 217, startPoint y: 28, endPoint x: 230, endPoint y: 28, distance: 13.1
click at [230, 28] on div "Knowledge Base Create Knowledge base" at bounding box center [401, 26] width 519 height 31
click at [229, 28] on div "Knowledge Base Create Knowledge base" at bounding box center [401, 26] width 519 height 31
